Goal: Navigation & Orientation: Find specific page/section

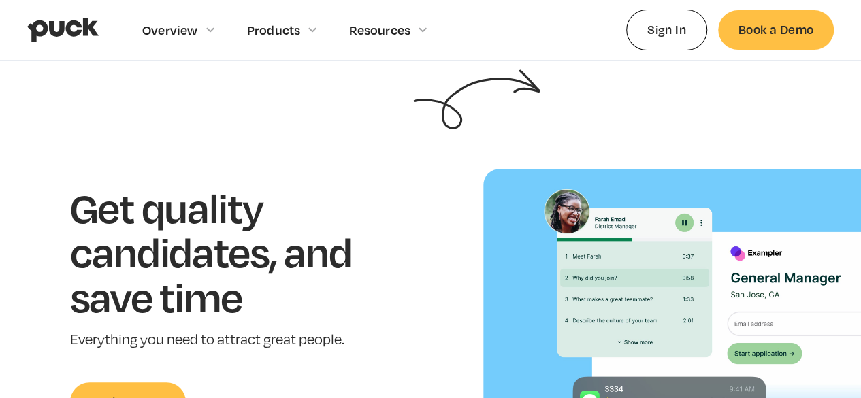
scroll to position [67, 0]
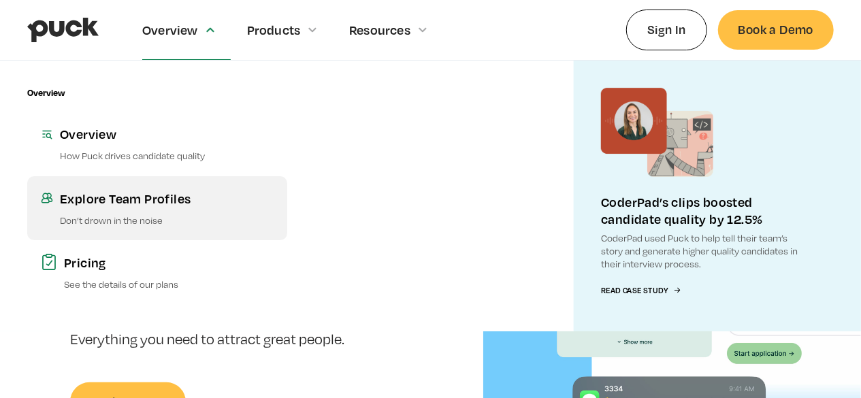
click at [147, 207] on div "Explore Team Profiles" at bounding box center [167, 198] width 214 height 17
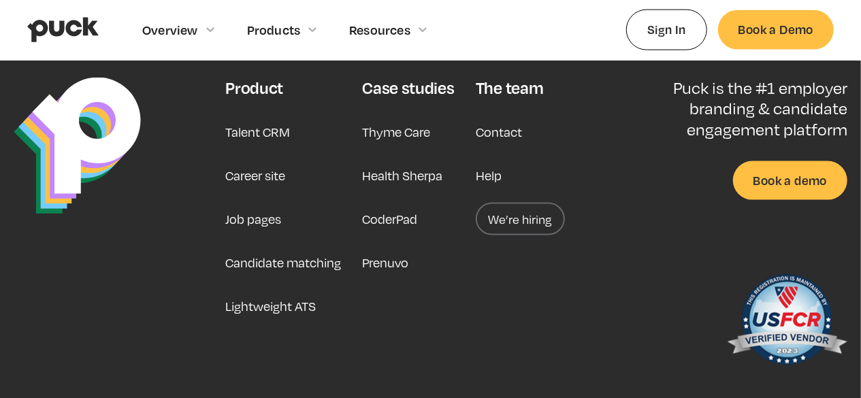
scroll to position [3491, 0]
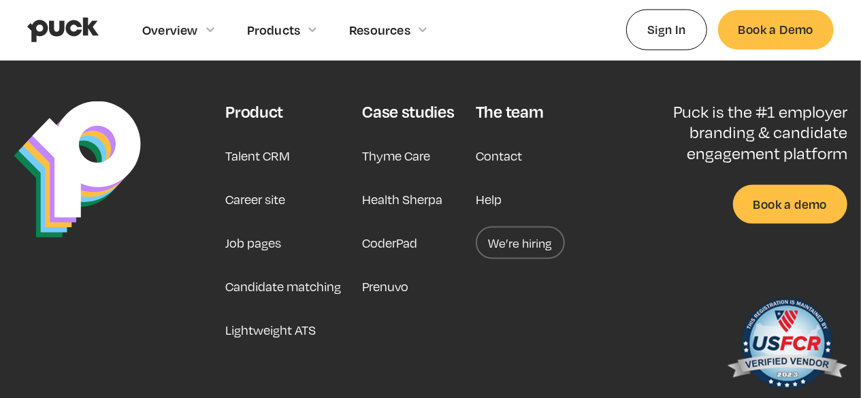
click at [476, 172] on link "Contact" at bounding box center [499, 155] width 46 height 33
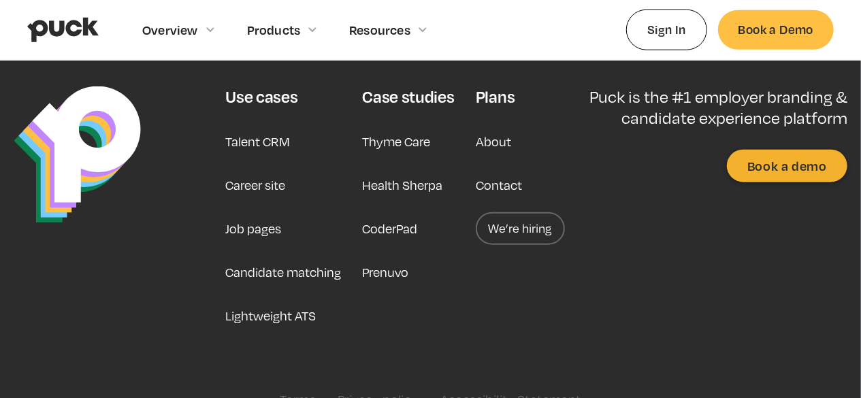
scroll to position [749, 0]
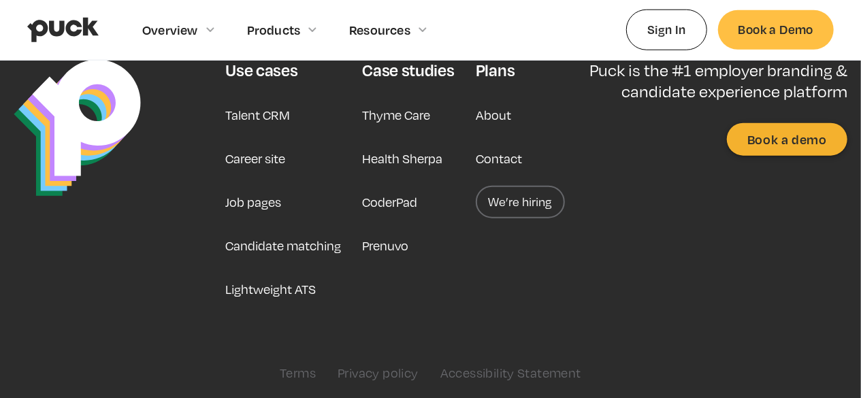
click at [476, 116] on link "About" at bounding box center [493, 115] width 35 height 33
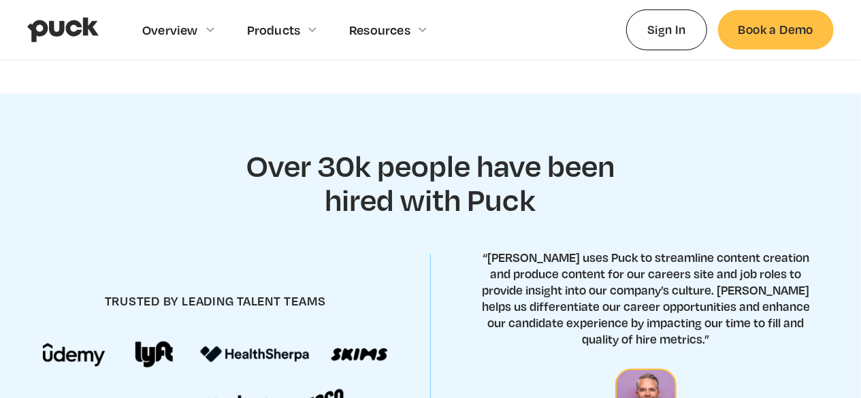
scroll to position [408, 0]
